Goal: Communication & Community: Answer question/provide support

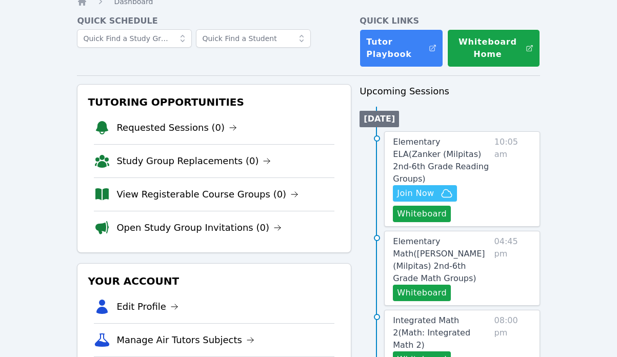
scroll to position [59, 0]
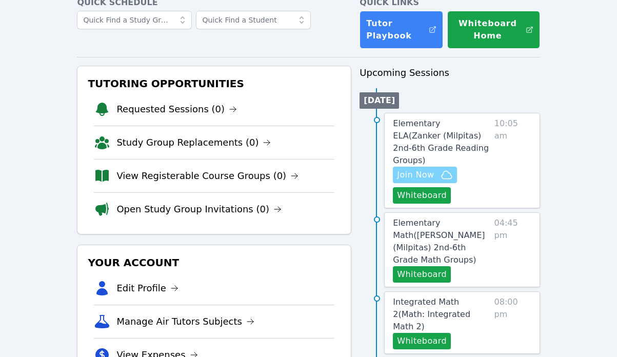
click at [433, 169] on span "Join Now" at bounding box center [415, 175] width 37 height 12
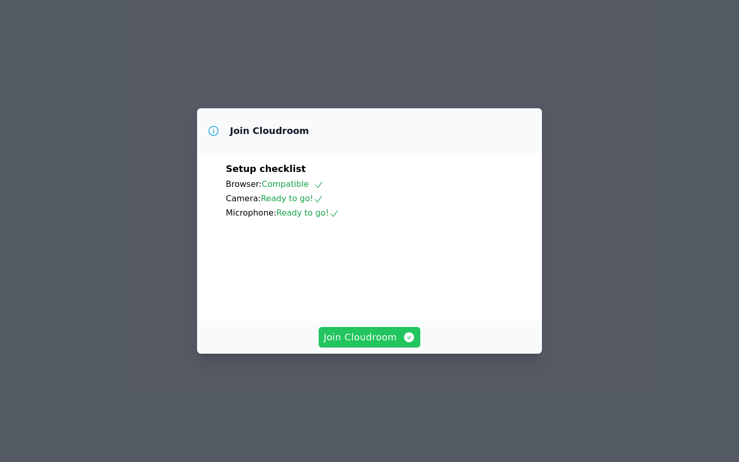
click at [368, 344] on span "Join Cloudroom" at bounding box center [370, 337] width 92 height 14
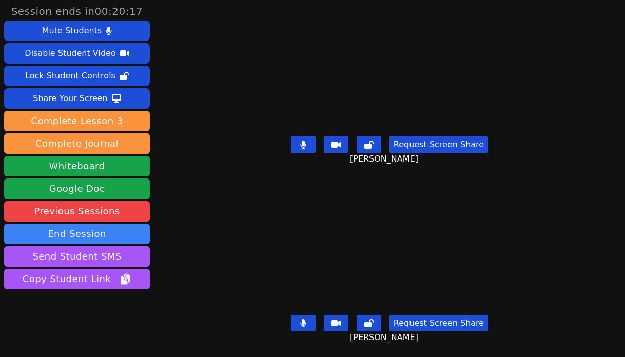
click at [300, 319] on icon at bounding box center [303, 323] width 6 height 8
click at [299, 319] on icon at bounding box center [303, 323] width 10 height 8
click at [303, 142] on button at bounding box center [303, 144] width 25 height 16
click at [293, 141] on button at bounding box center [303, 144] width 25 height 16
click at [301, 141] on icon at bounding box center [303, 145] width 6 height 8
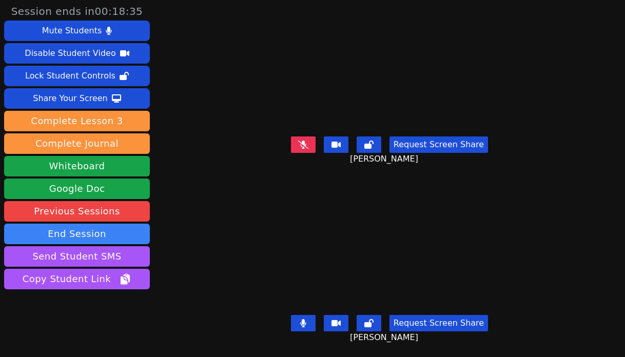
click at [301, 141] on icon at bounding box center [303, 145] width 10 height 8
